Goal: Task Accomplishment & Management: Use online tool/utility

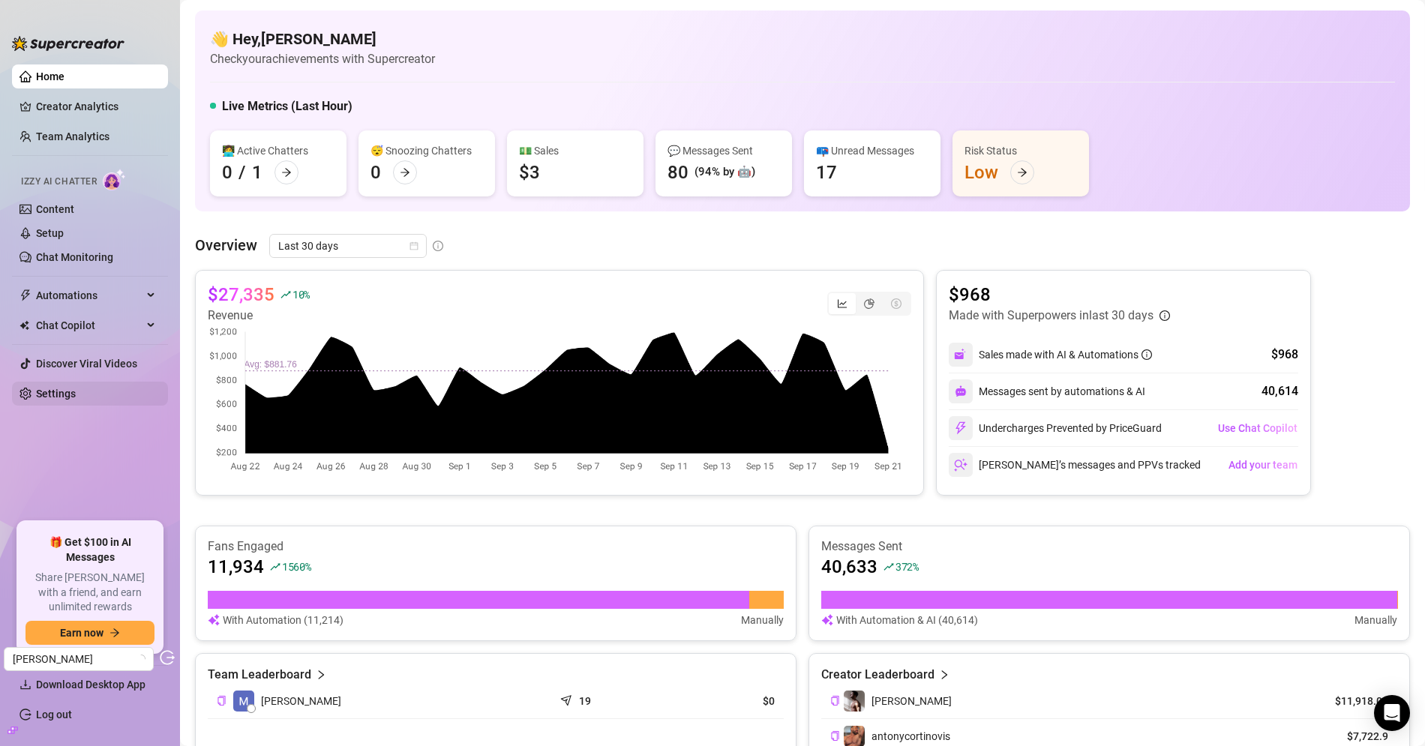
click at [76, 391] on link "Settings" at bounding box center [56, 394] width 40 height 12
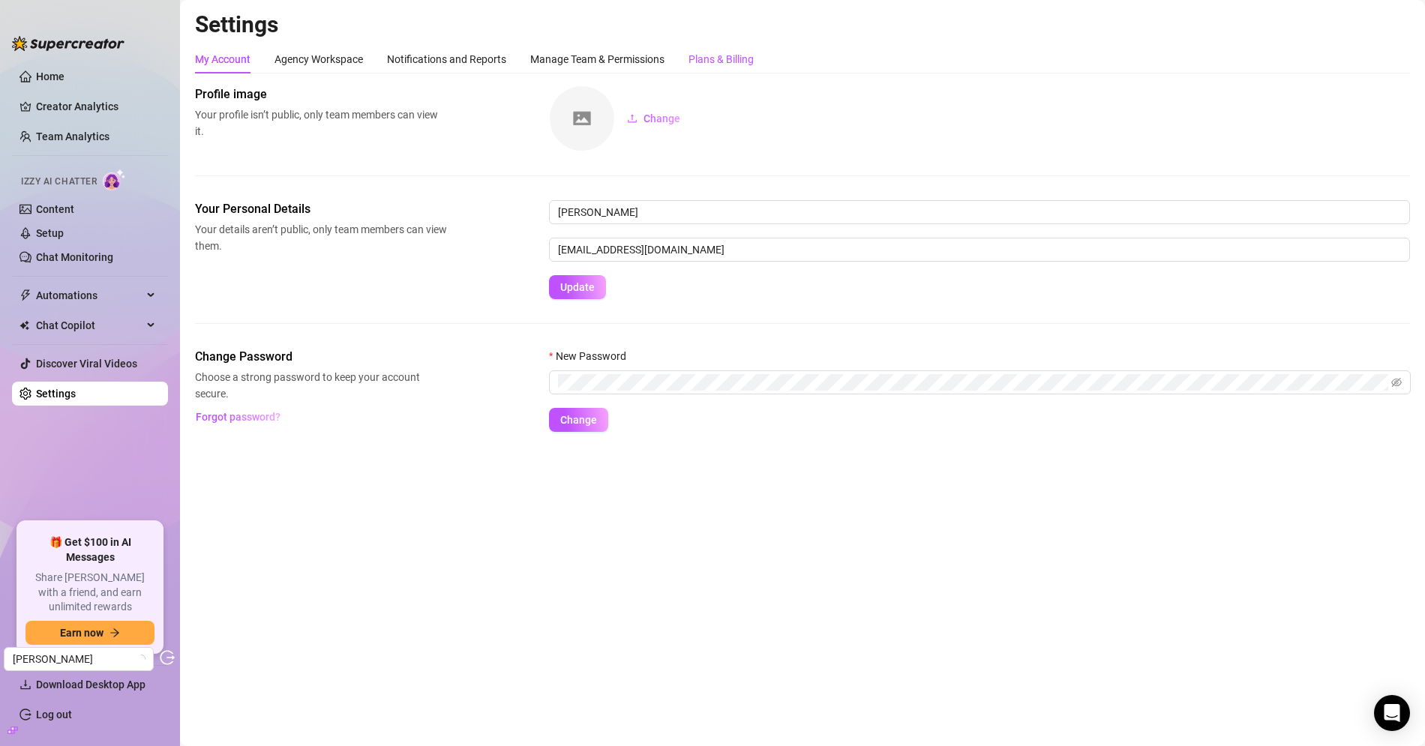
click at [712, 58] on div "Plans & Billing" at bounding box center [720, 59] width 65 height 16
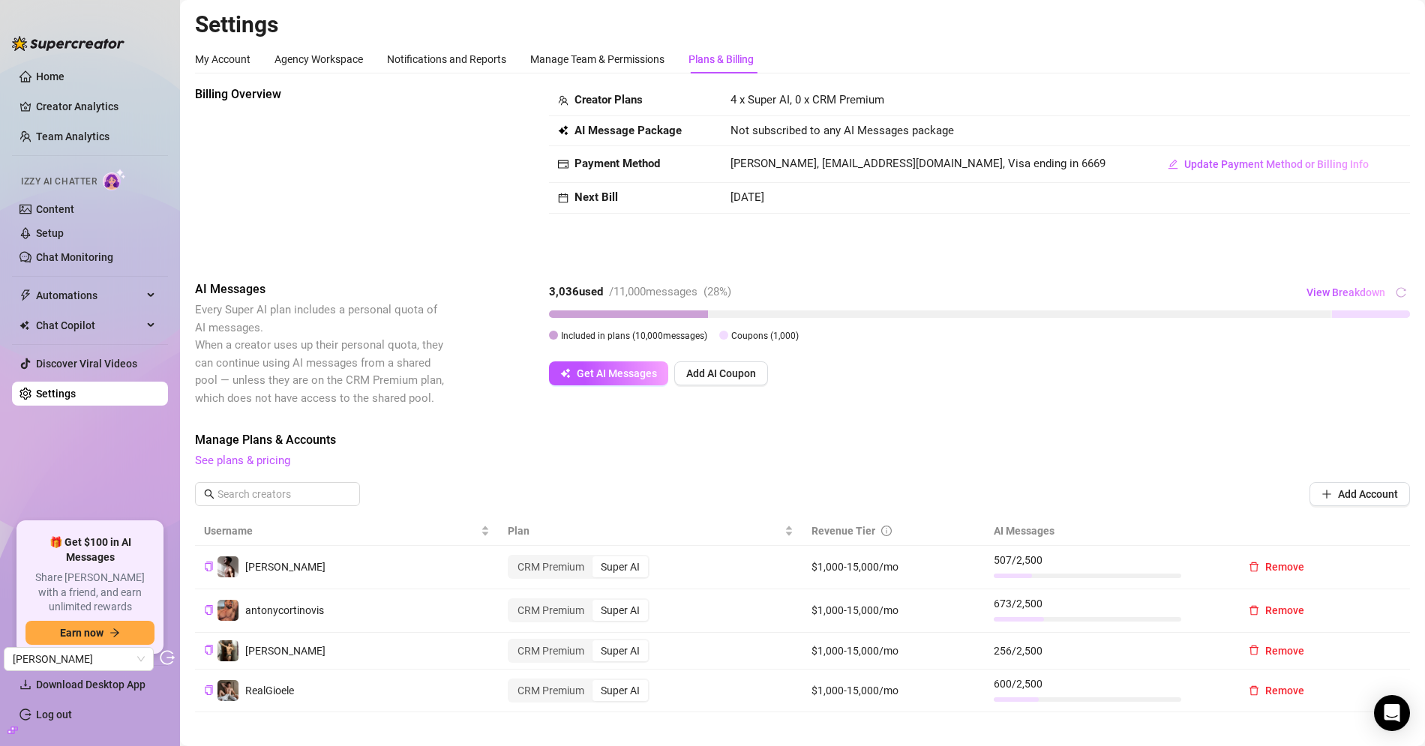
click at [400, 217] on div "Billing Overview" at bounding box center [321, 170] width 252 height 171
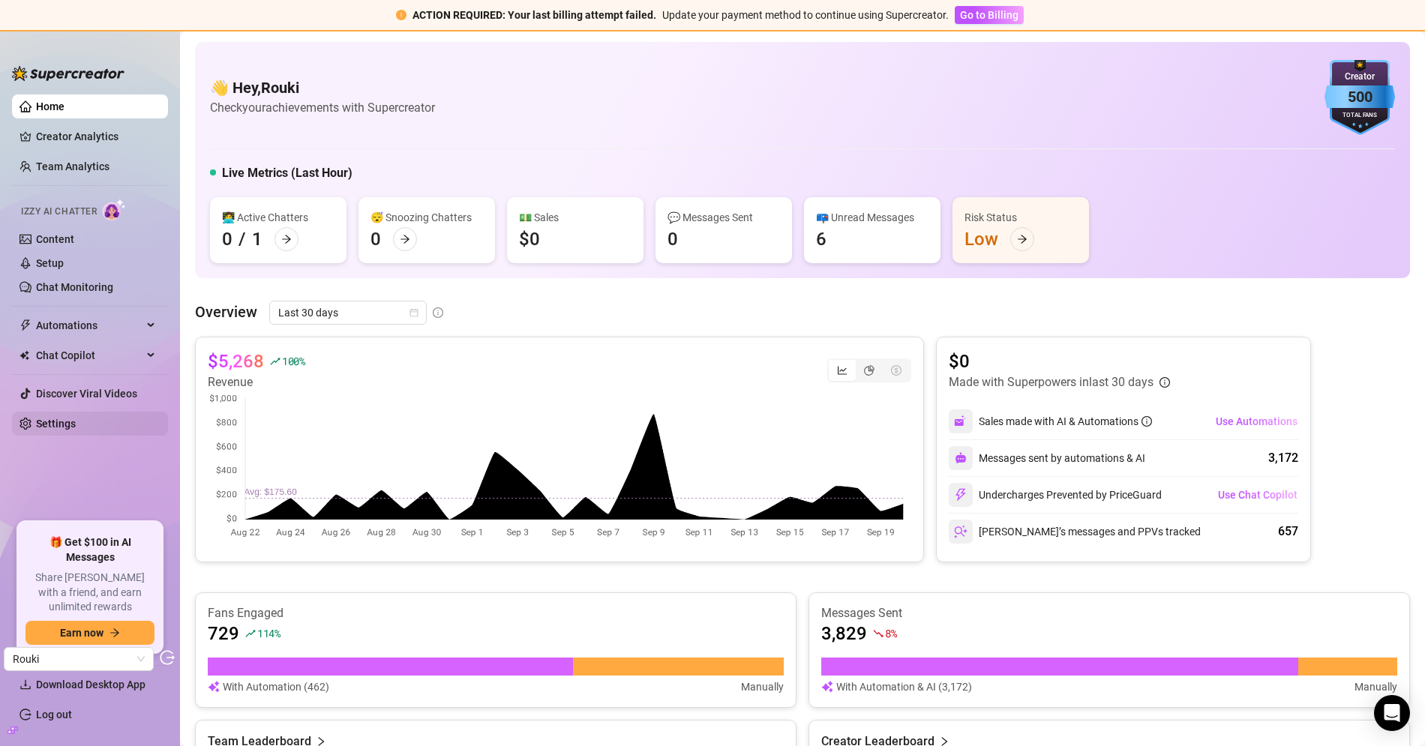
click at [76, 418] on link "Settings" at bounding box center [56, 424] width 40 height 12
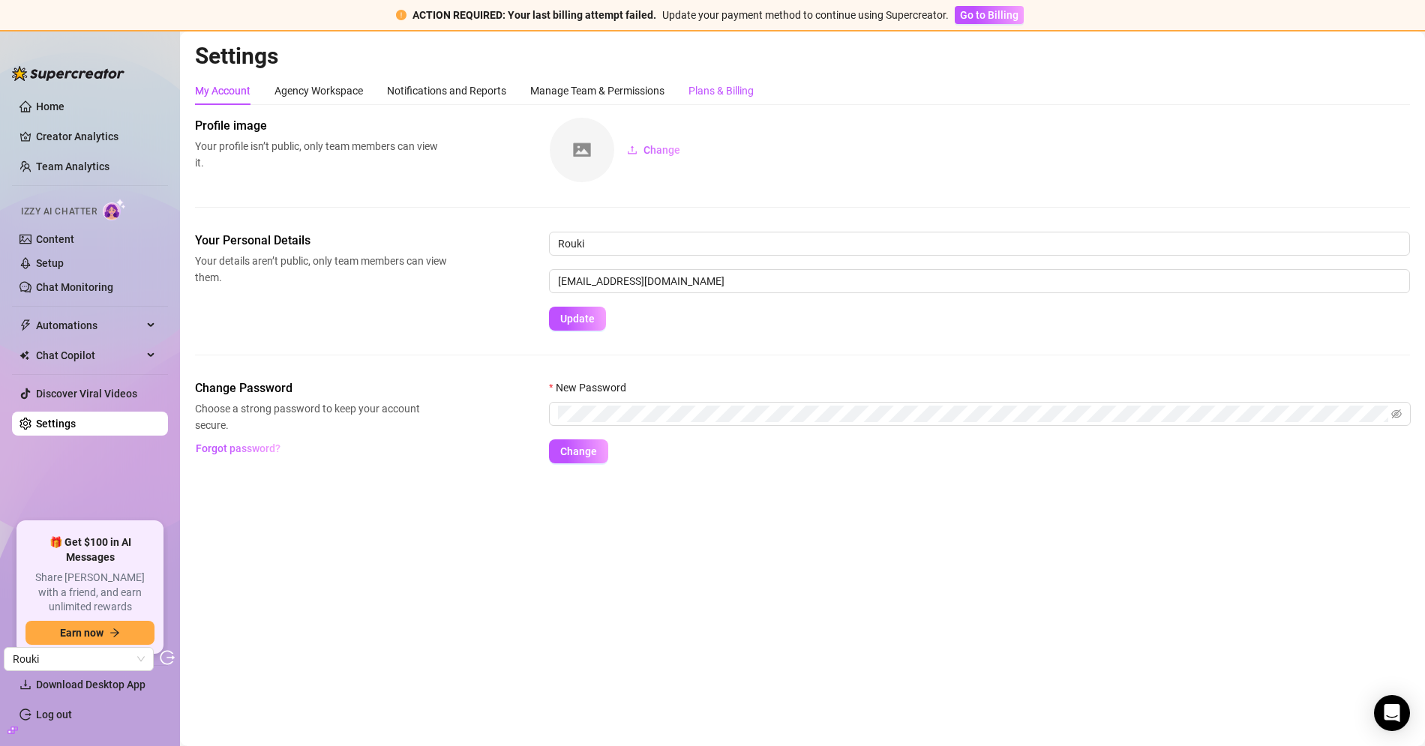
click at [731, 83] on div "Plans & Billing" at bounding box center [720, 90] width 65 height 16
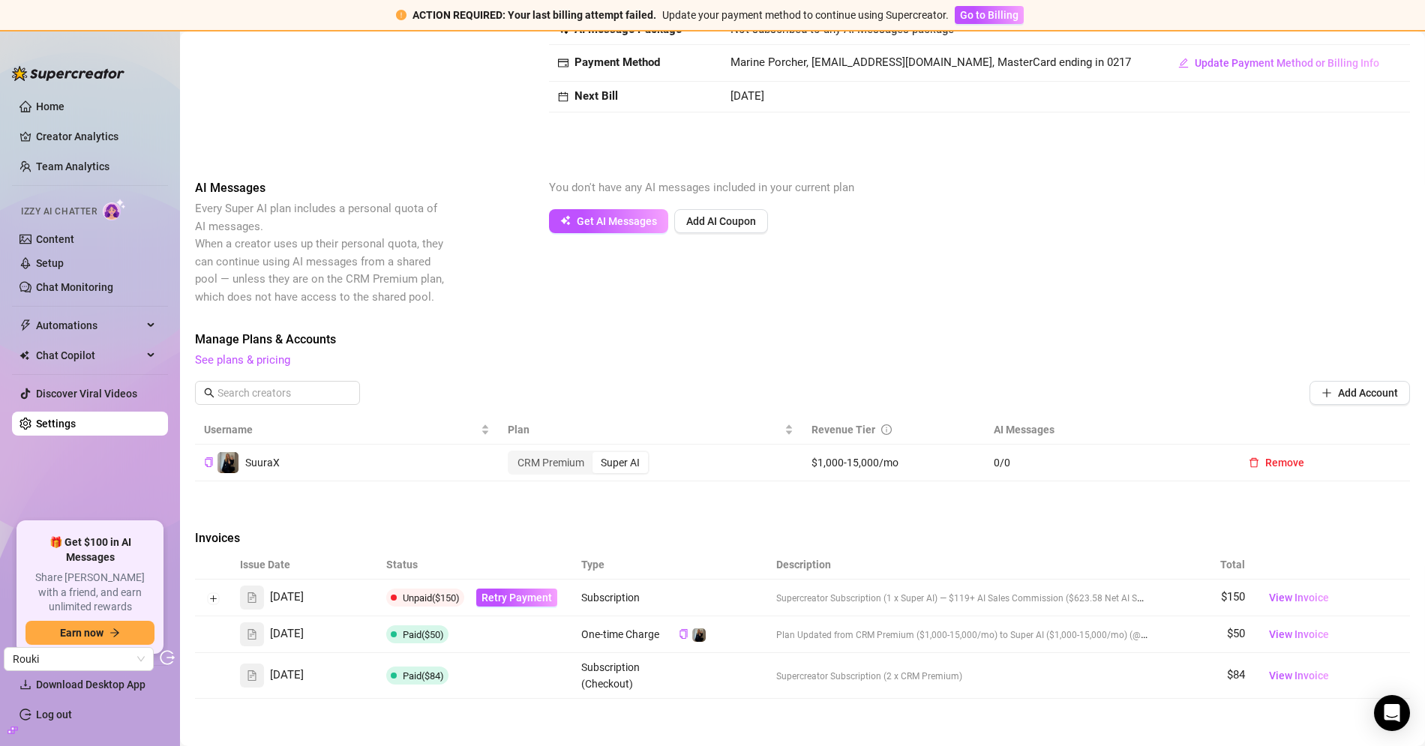
scroll to position [328, 0]
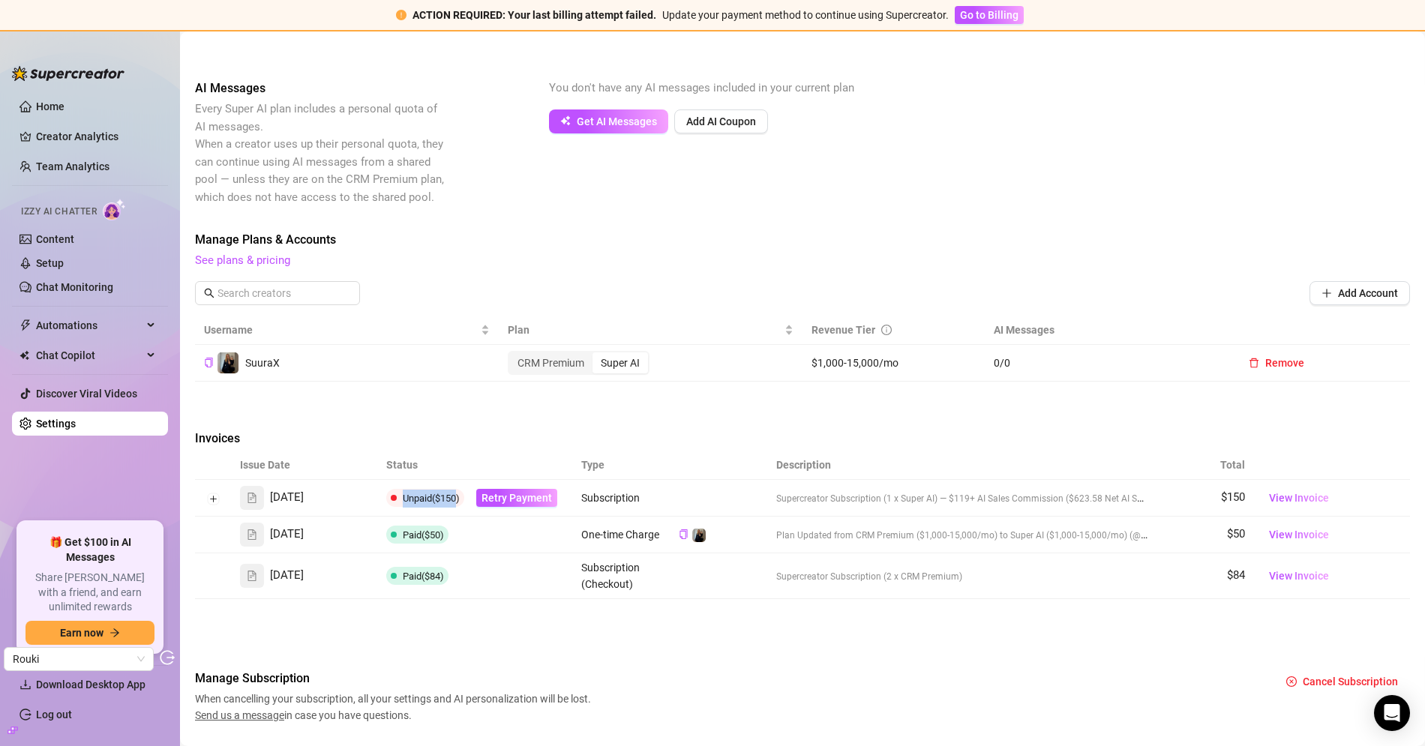
drag, startPoint x: 399, startPoint y: 494, endPoint x: 452, endPoint y: 501, distance: 53.7
click at [452, 501] on span "Unpaid ($150)" at bounding box center [425, 498] width 78 height 18
click at [430, 493] on span "Unpaid ($150)" at bounding box center [431, 498] width 57 height 11
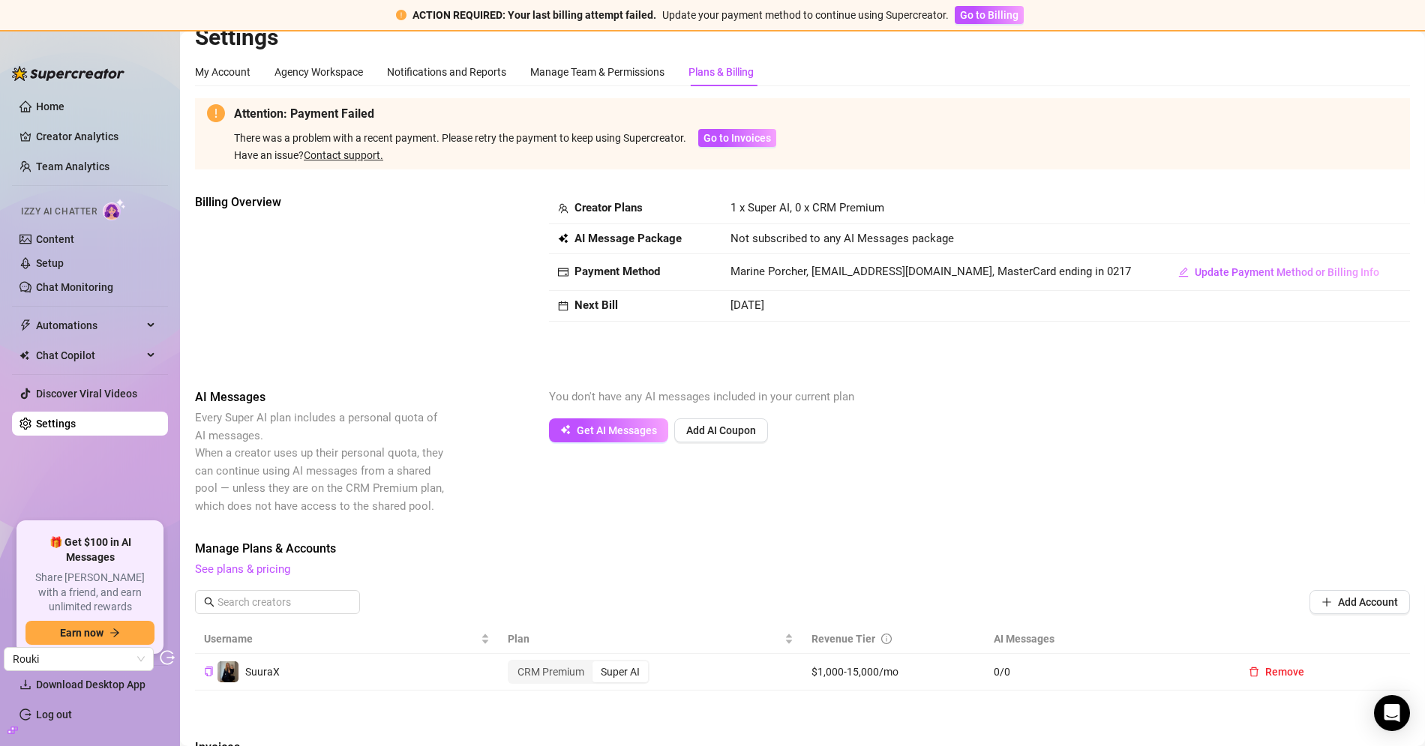
scroll to position [0, 0]
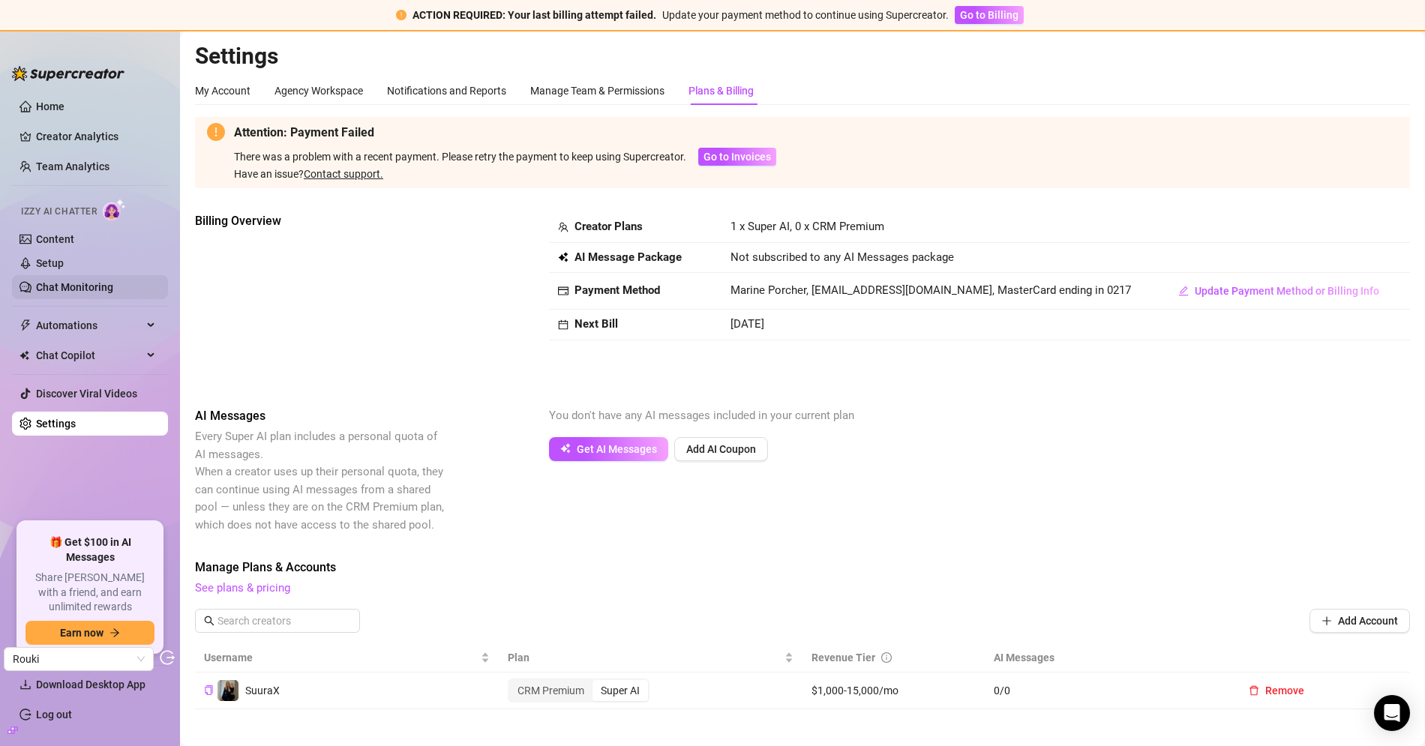
click at [75, 282] on link "Chat Monitoring" at bounding box center [74, 287] width 77 height 12
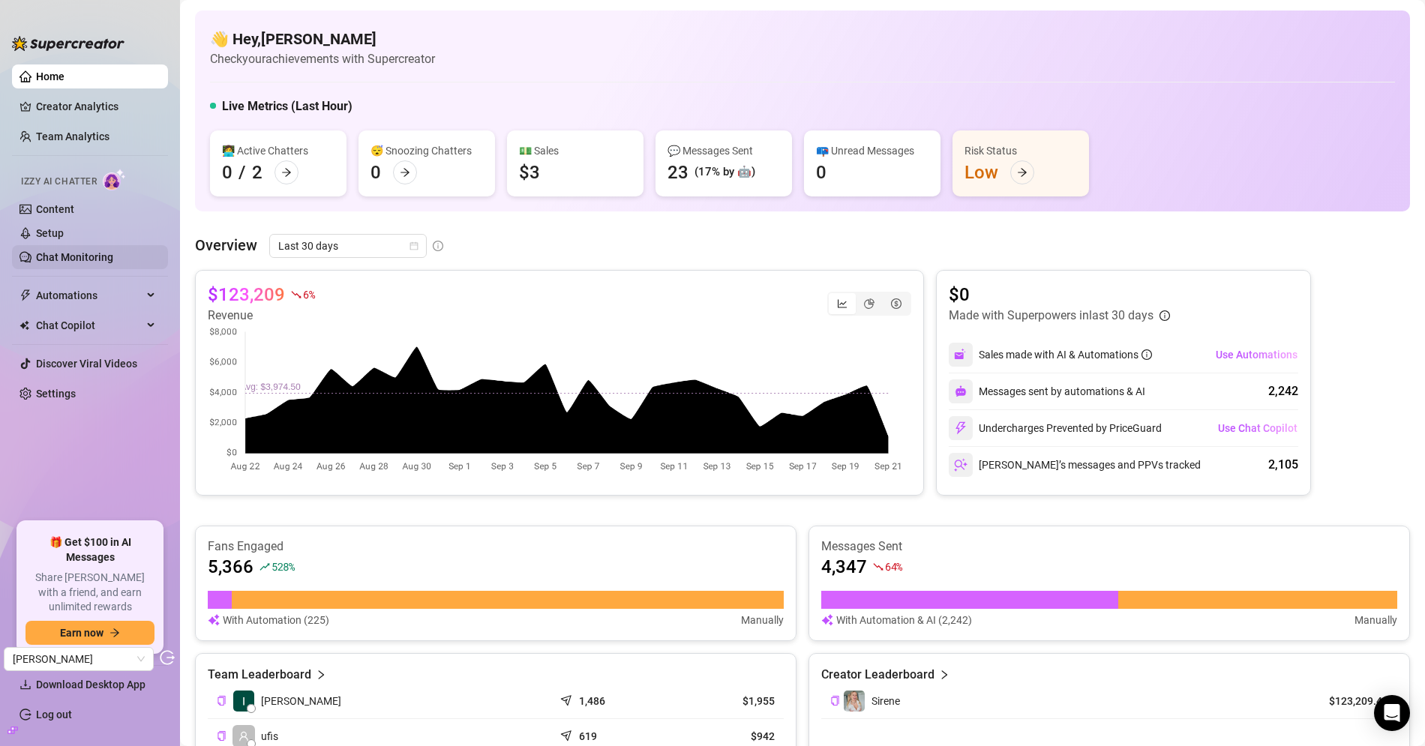
click at [85, 251] on link "Chat Monitoring" at bounding box center [74, 257] width 77 height 12
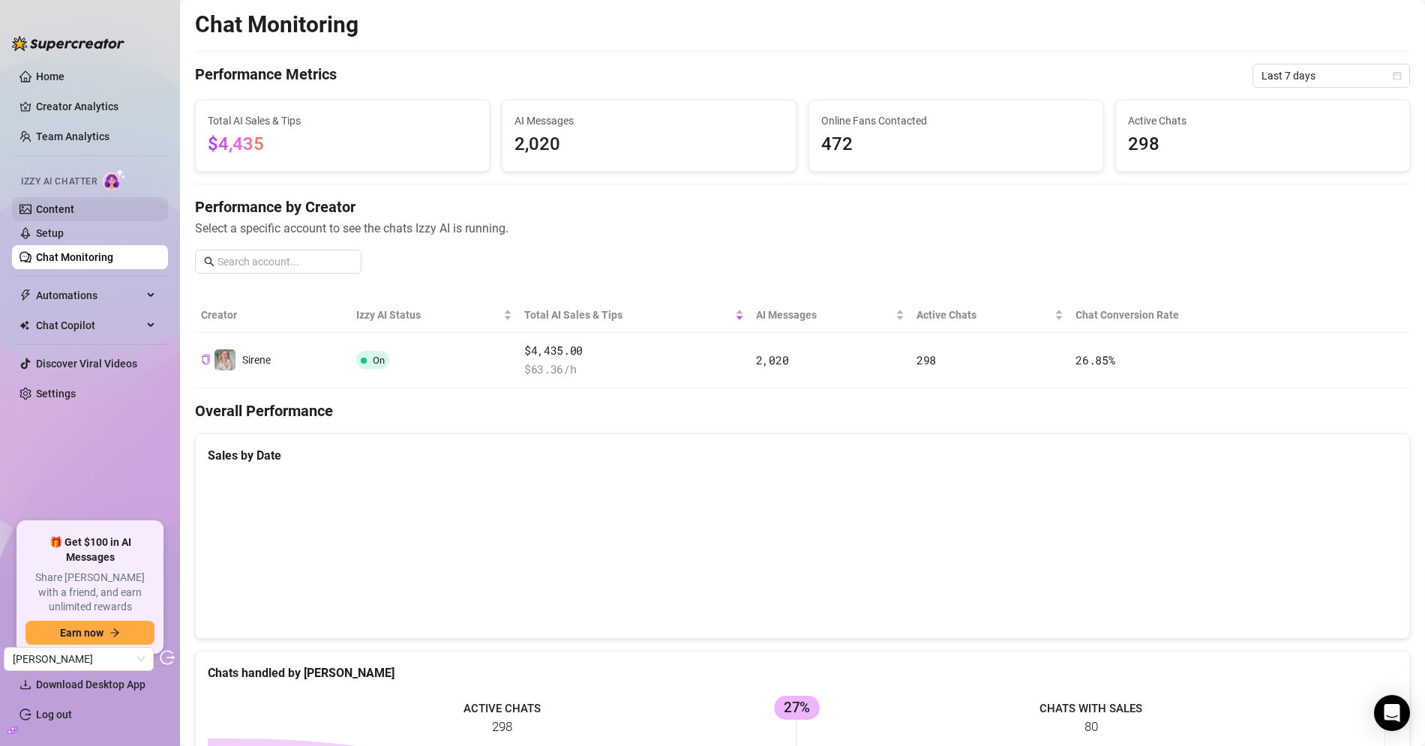
click at [43, 211] on link "Content" at bounding box center [55, 209] width 38 height 12
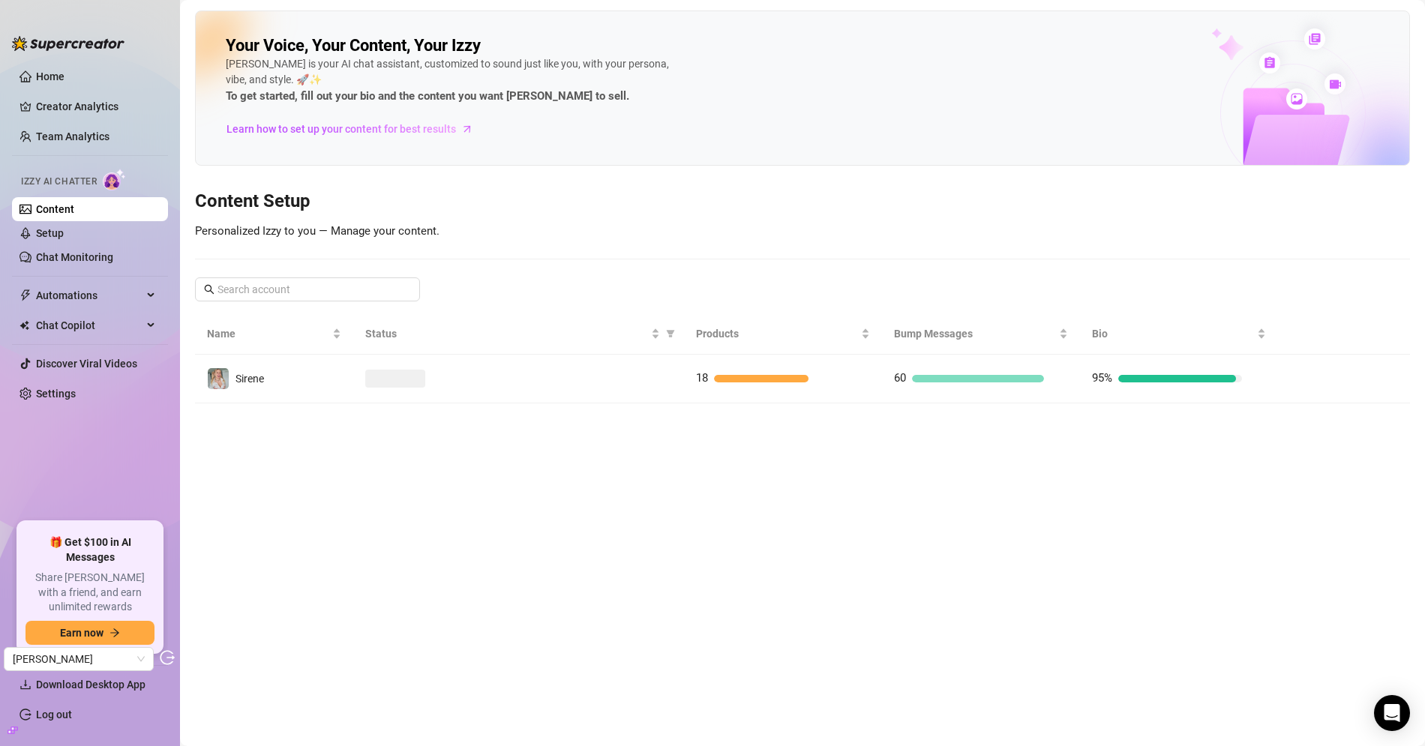
click at [362, 402] on main "Your Voice, Your Content, Your [PERSON_NAME] is your AI chat assistant, customi…" at bounding box center [802, 373] width 1245 height 746
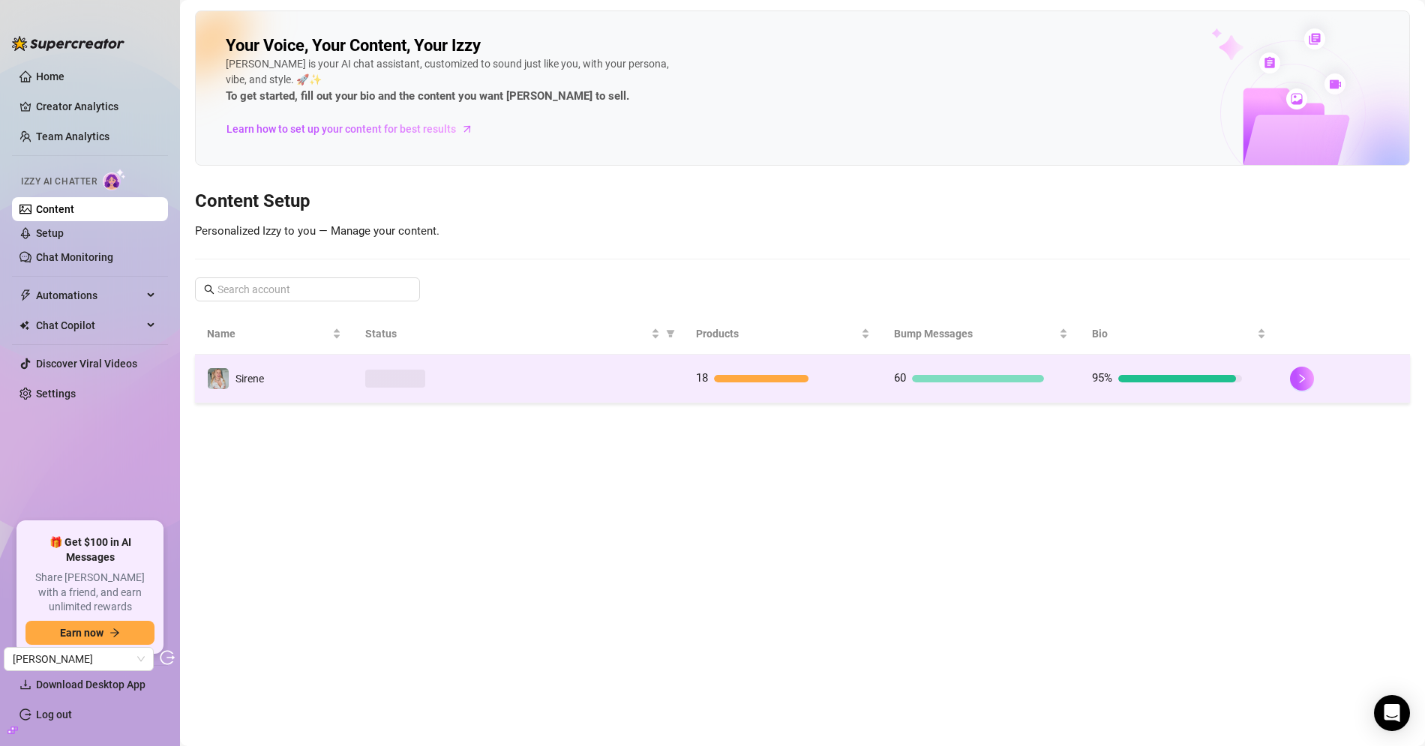
click at [357, 382] on td at bounding box center [518, 379] width 330 height 49
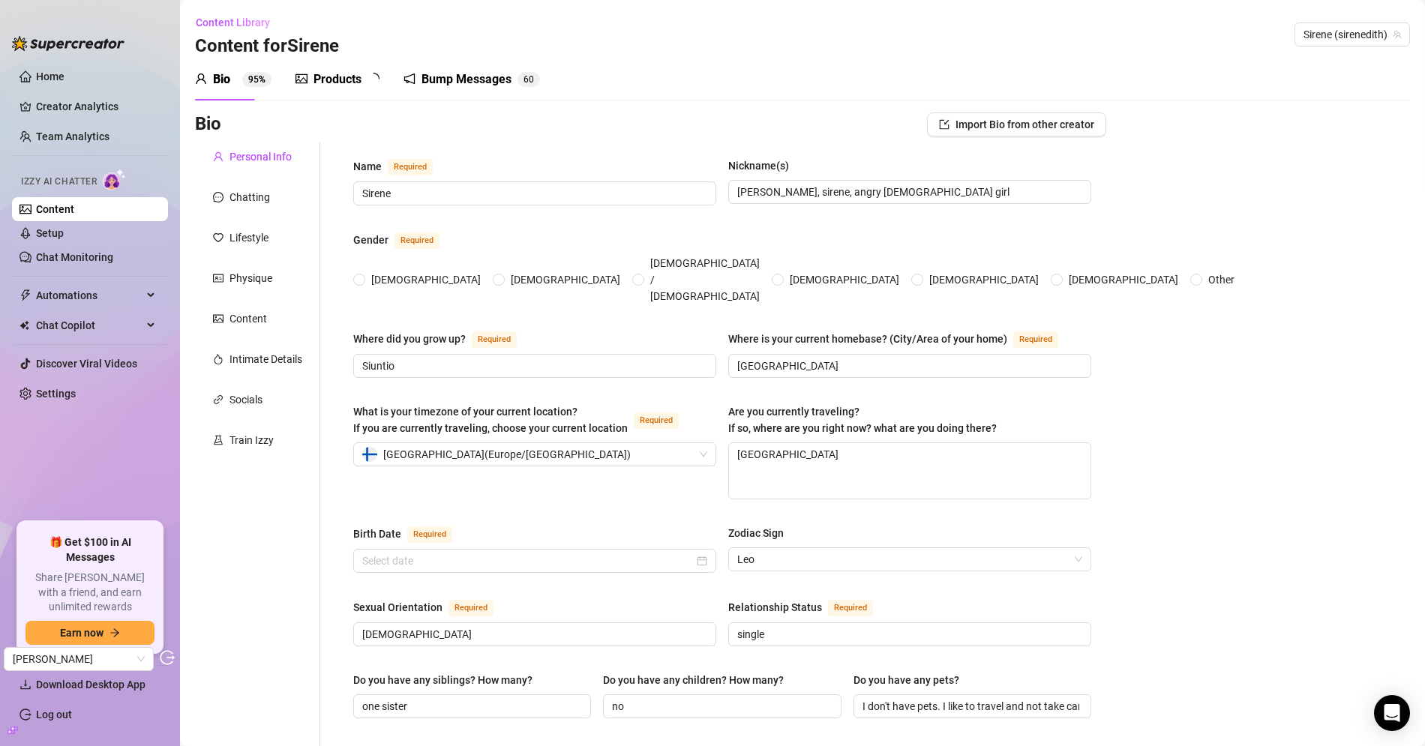
radio input "true"
type input "[DATE]"
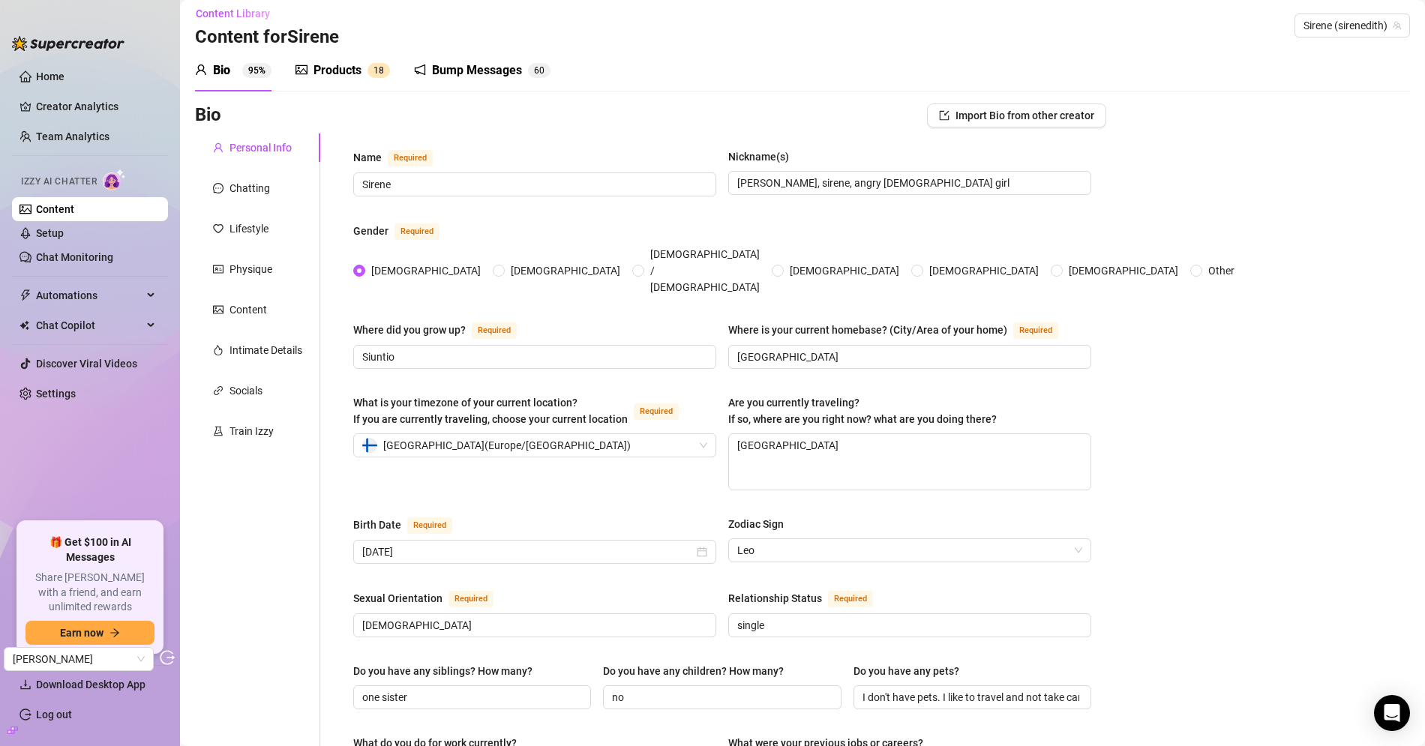
scroll to position [10, 0]
drag, startPoint x: 414, startPoint y: 371, endPoint x: 519, endPoint y: 370, distance: 105.0
click at [519, 396] on span "What is your timezone of your current location? If you are currently traveling,…" at bounding box center [490, 410] width 274 height 28
click at [519, 433] on input "What is your timezone of your current location? If you are currently traveling,…" at bounding box center [527, 444] width 331 height 22
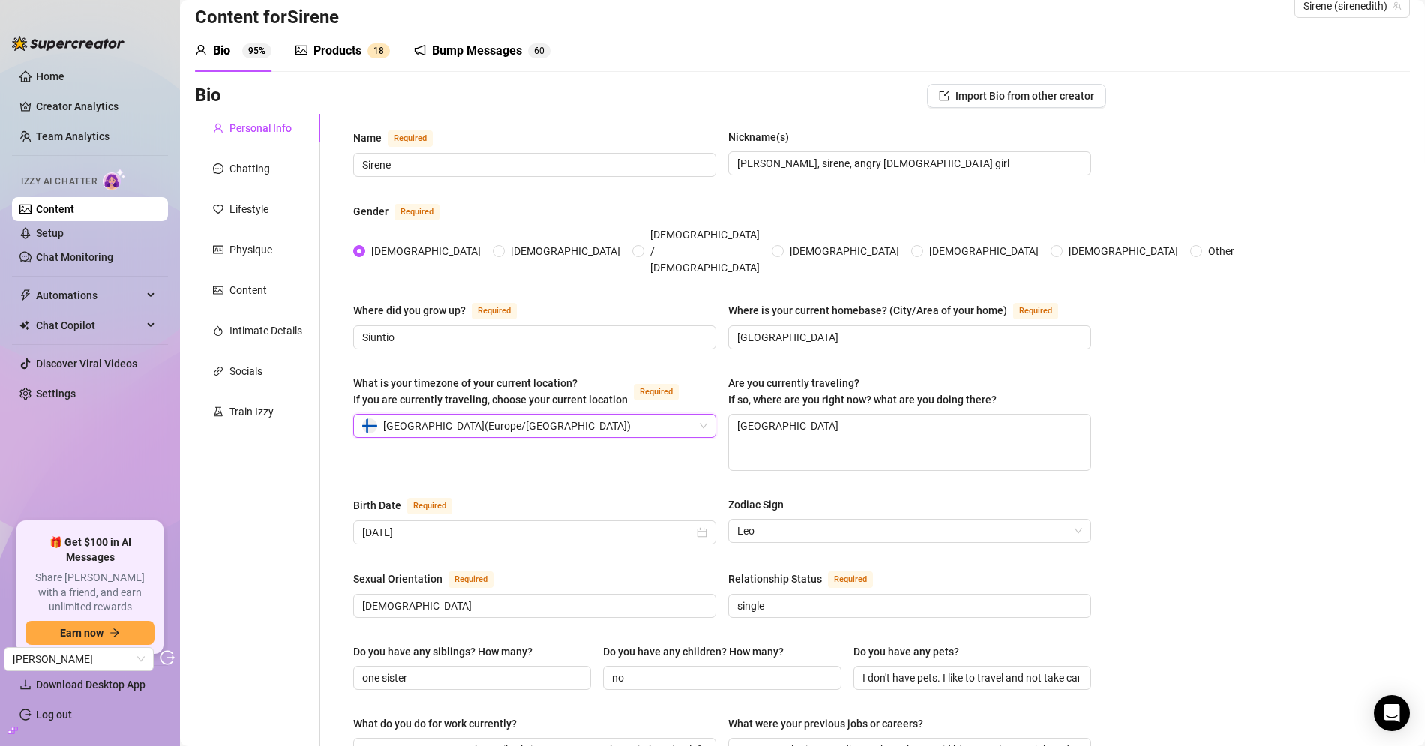
scroll to position [0, 0]
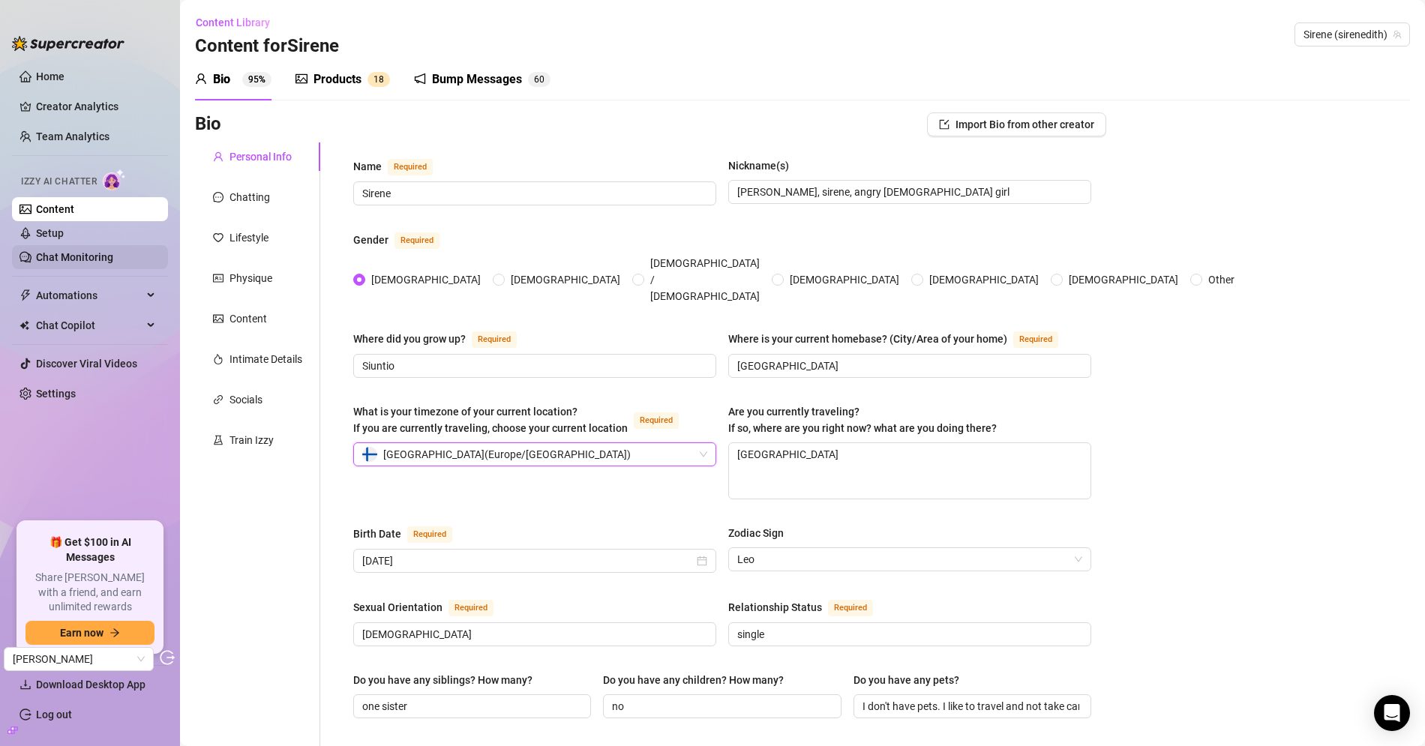
click at [87, 260] on link "Chat Monitoring" at bounding box center [74, 257] width 77 height 12
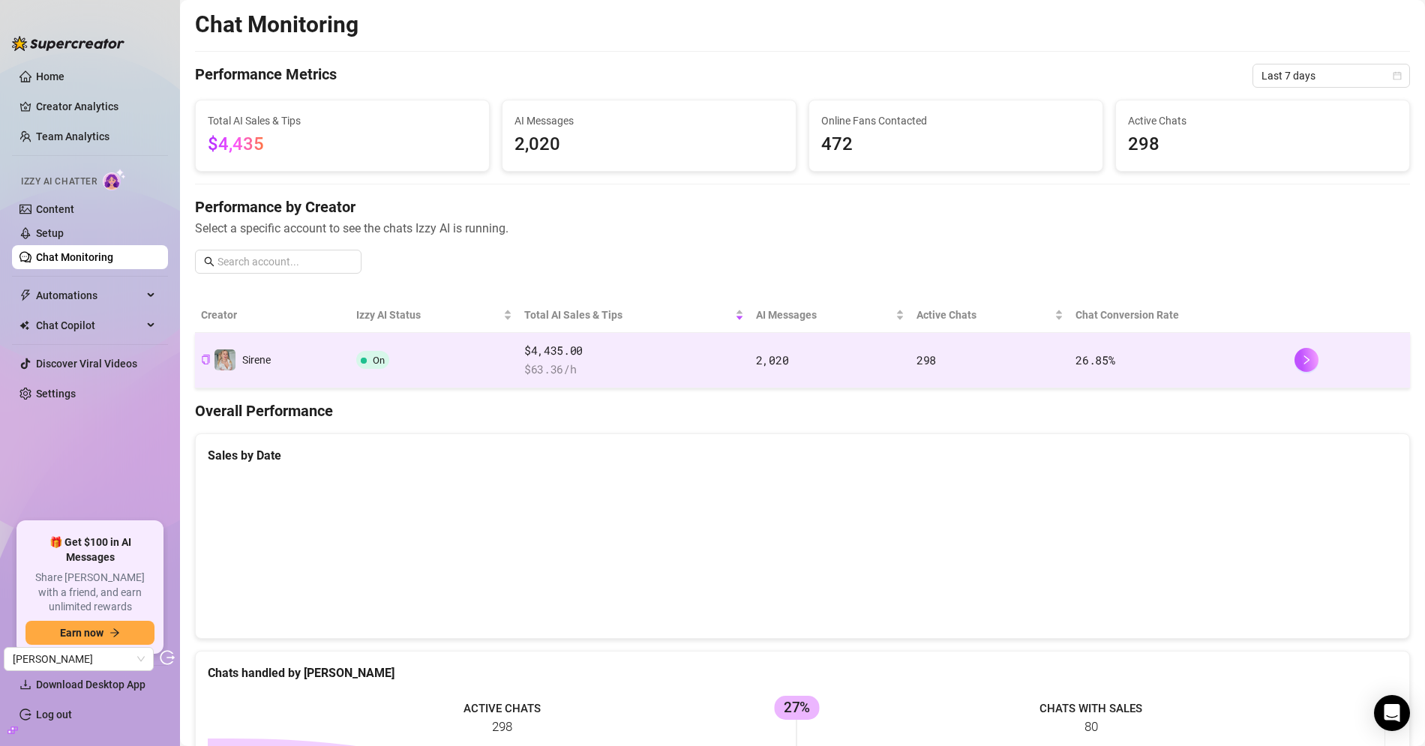
click at [685, 361] on span "$ 63.36 /h" at bounding box center [634, 370] width 220 height 18
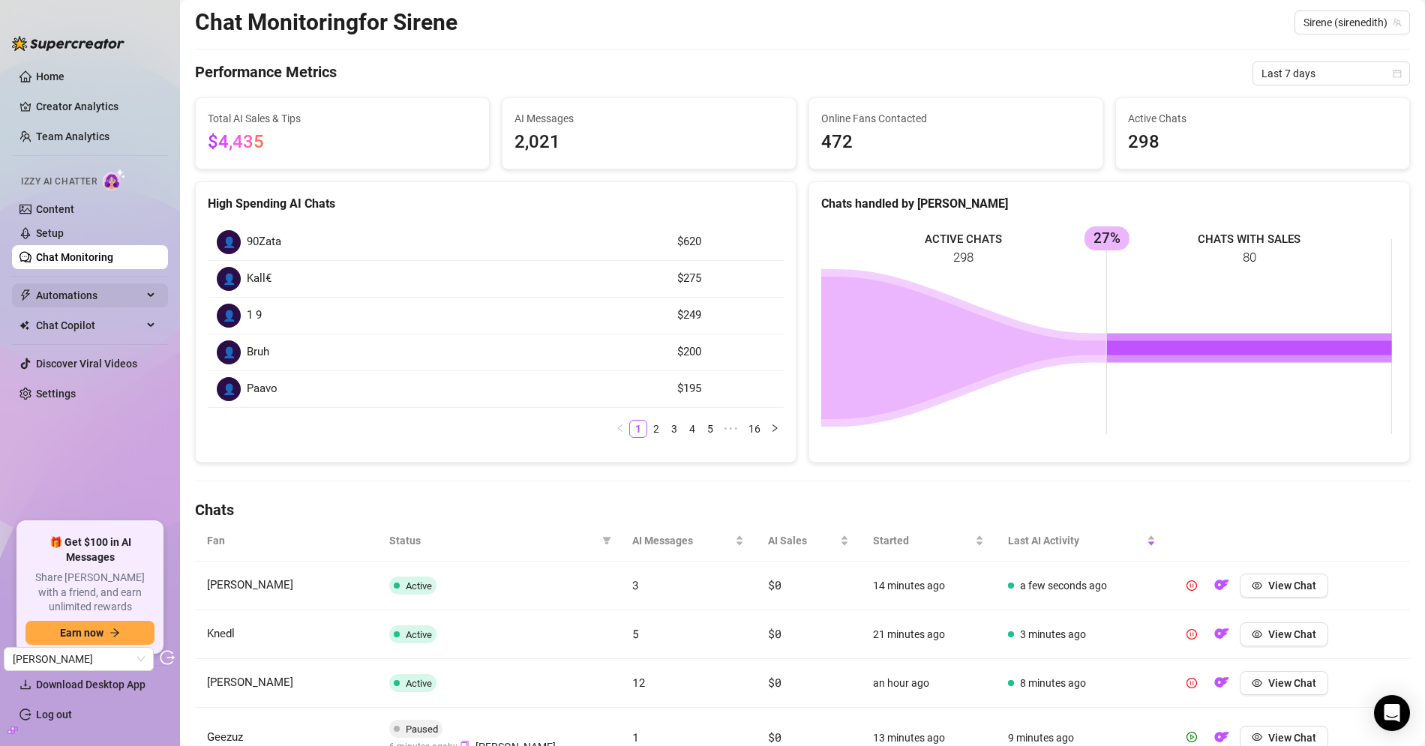
scroll to position [115, 0]
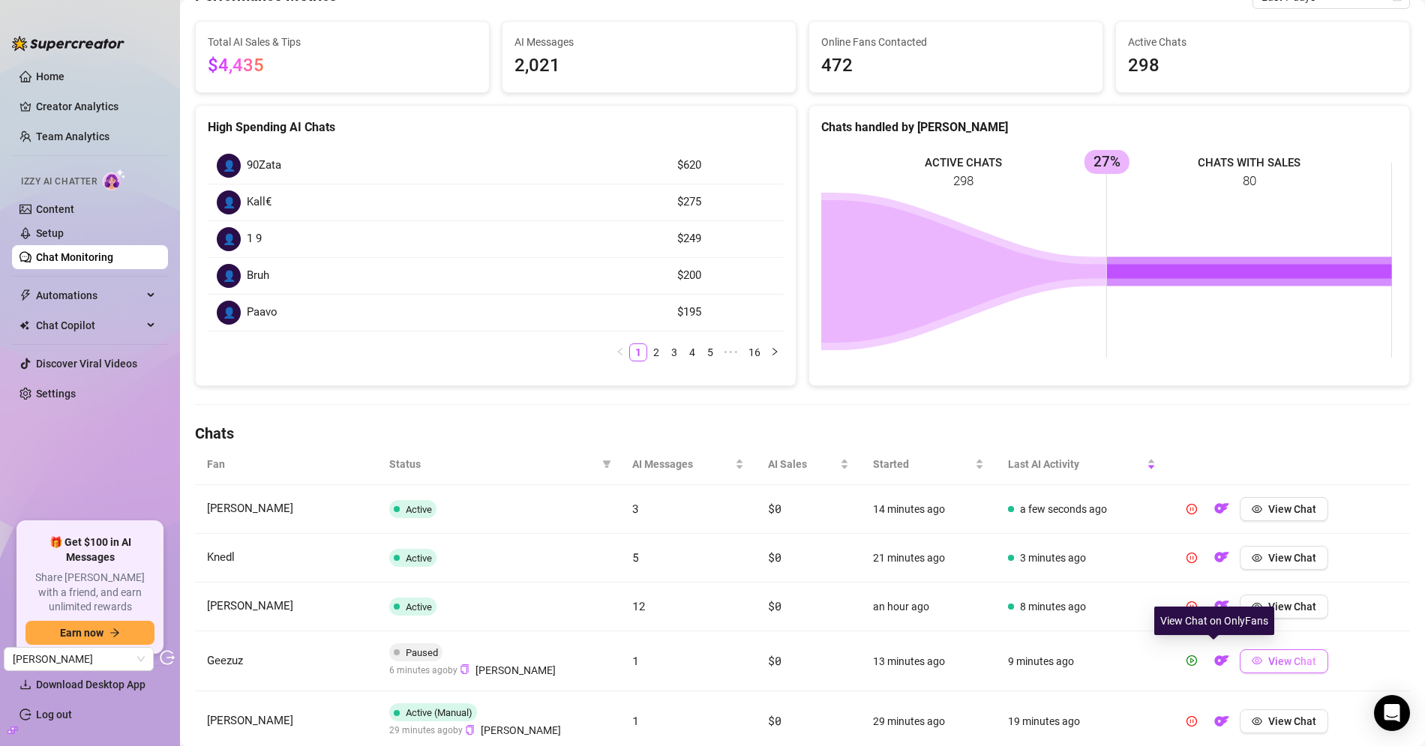
click at [1268, 655] on span "View Chat" at bounding box center [1292, 661] width 48 height 12
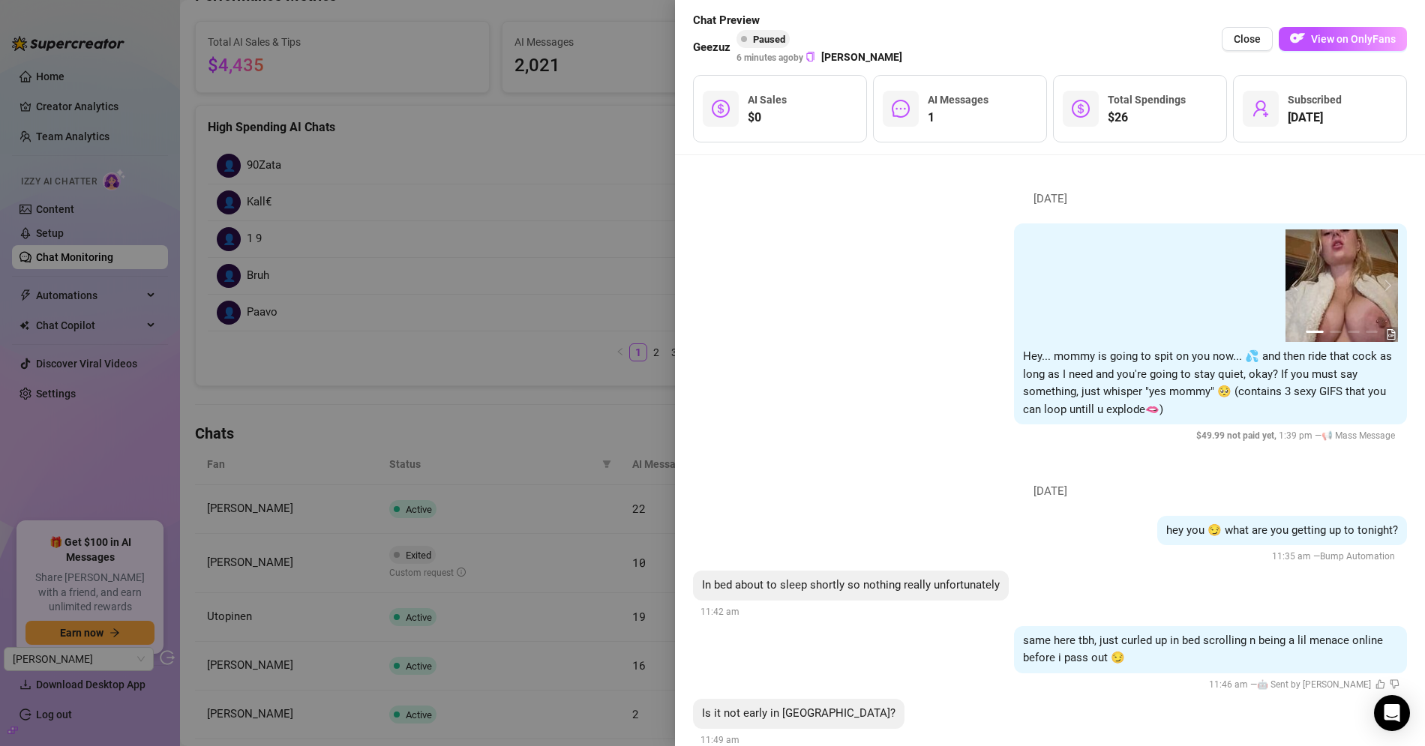
scroll to position [0, 0]
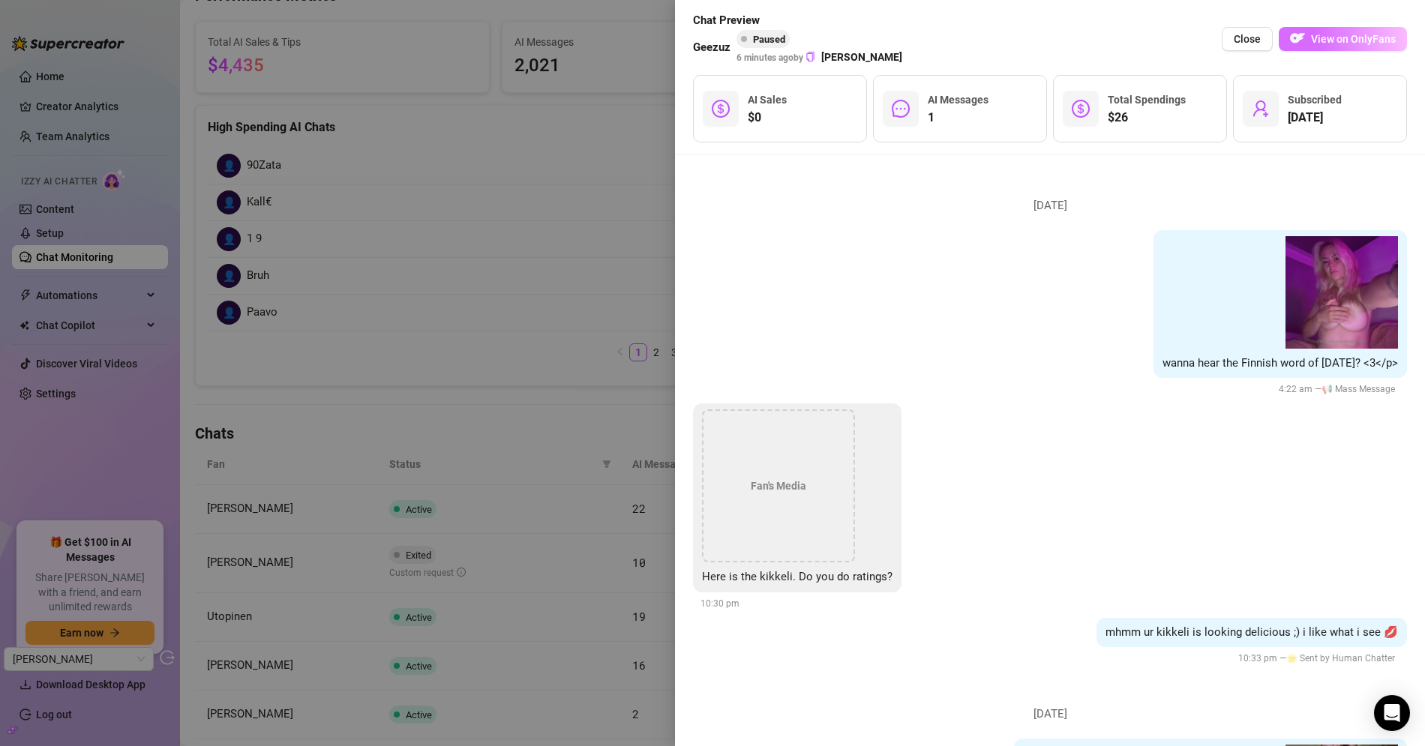
click at [1336, 37] on span "View on OnlyFans" at bounding box center [1353, 39] width 85 height 12
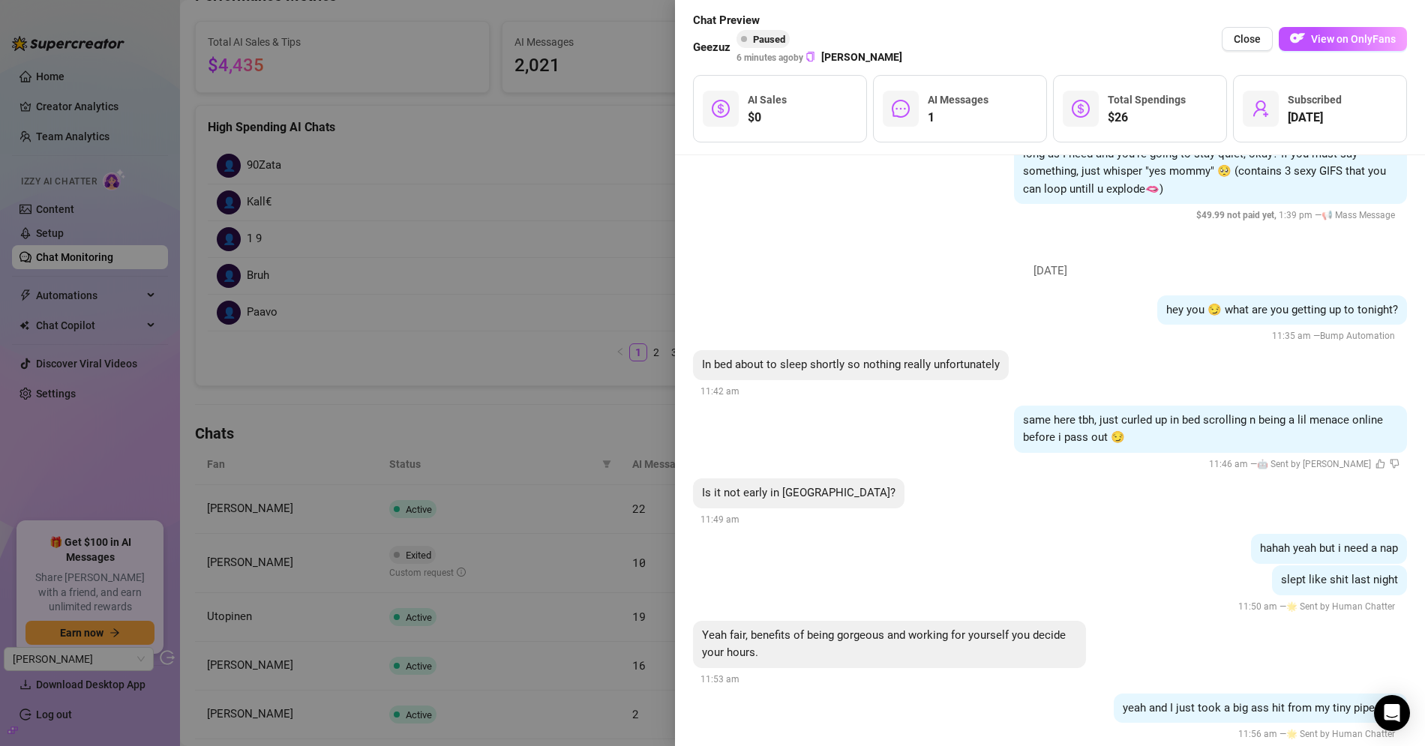
scroll to position [763, 0]
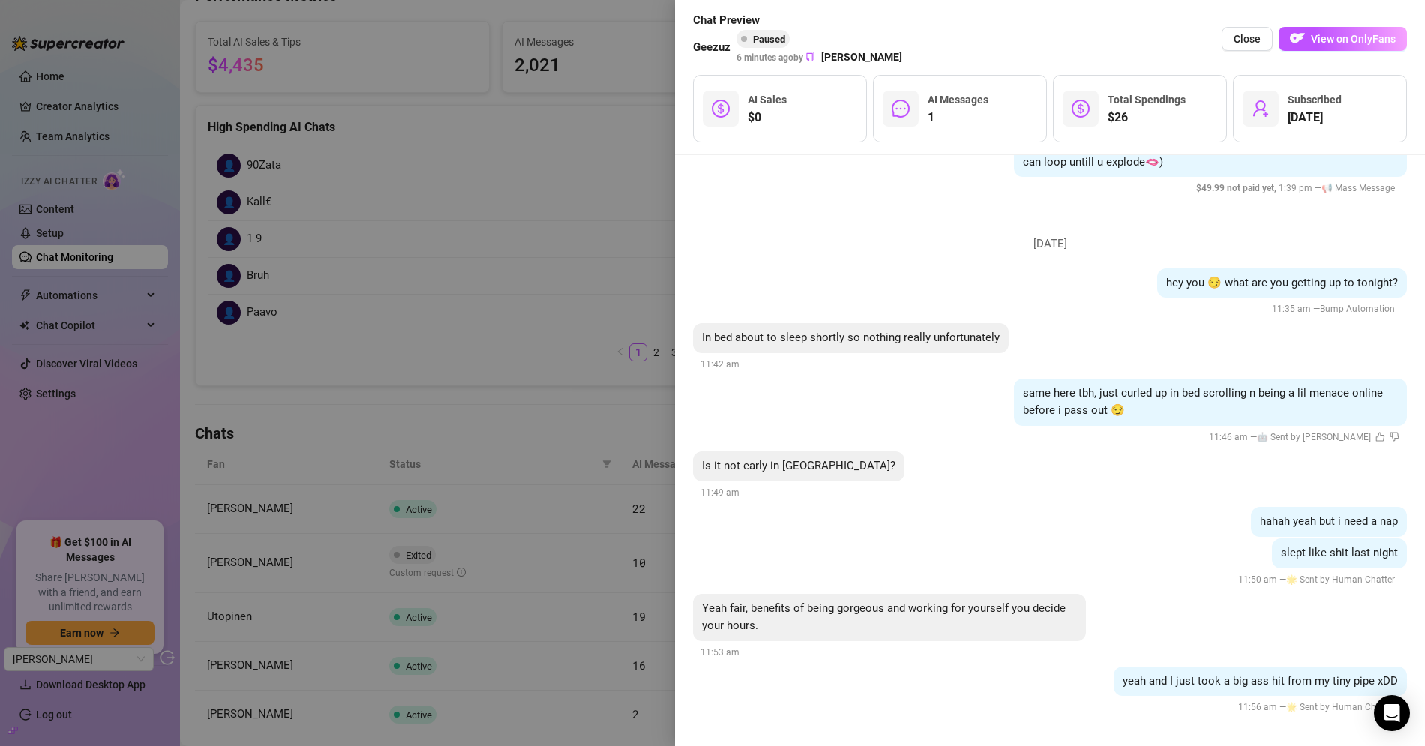
click at [573, 205] on div at bounding box center [712, 373] width 1425 height 746
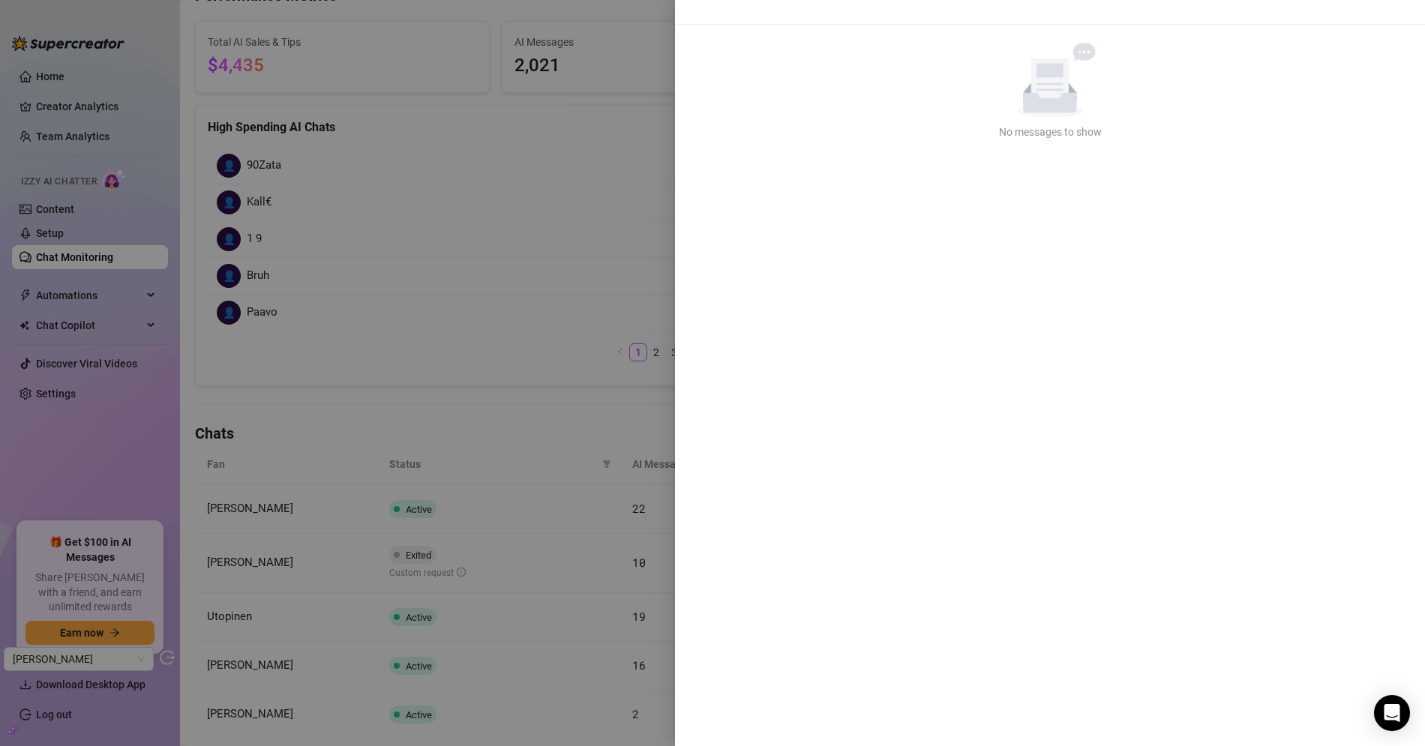
scroll to position [0, 0]
